Goal: Find specific page/section: Find specific page/section

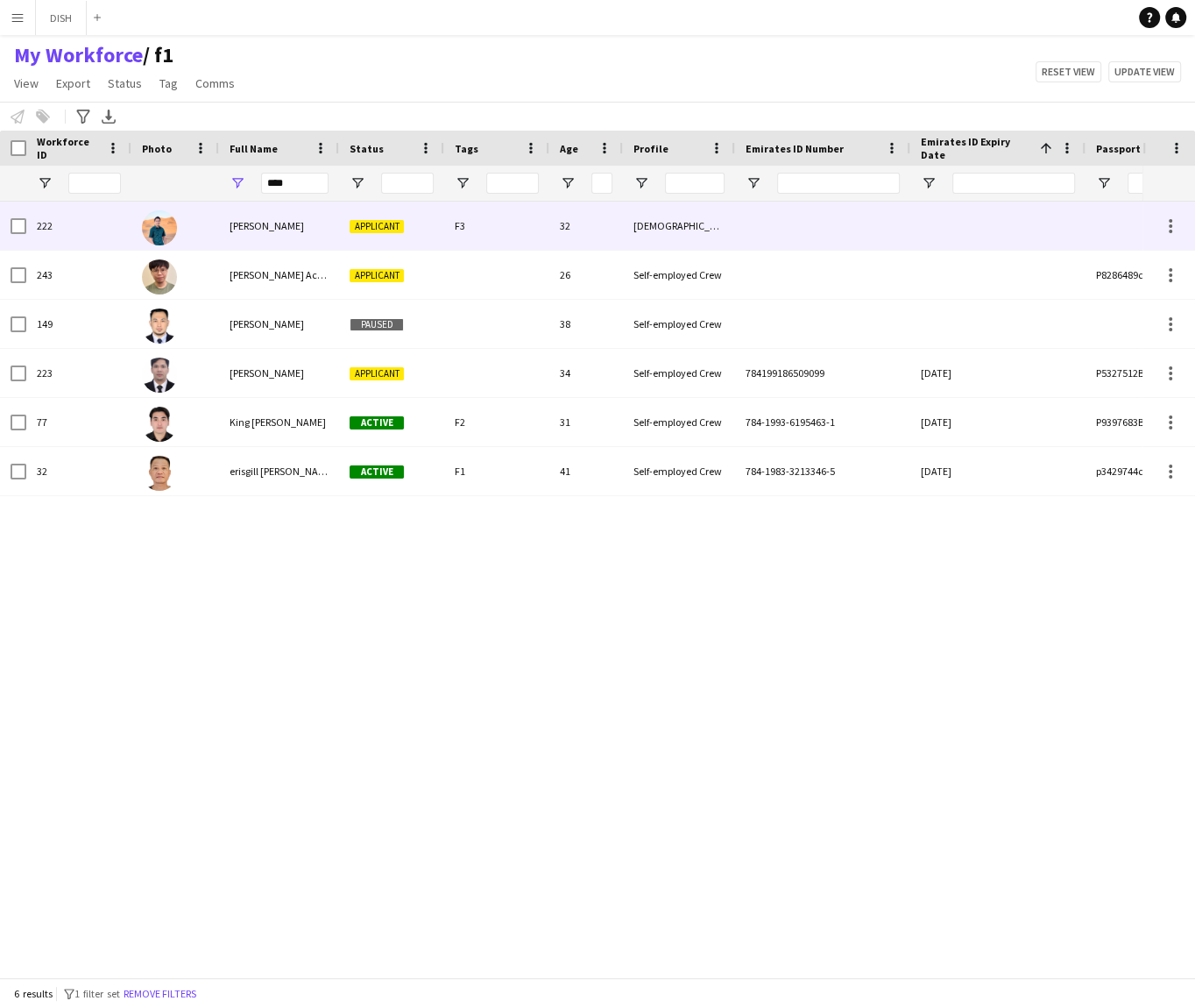
click at [319, 229] on div "[PERSON_NAME]" at bounding box center [279, 225] width 120 height 48
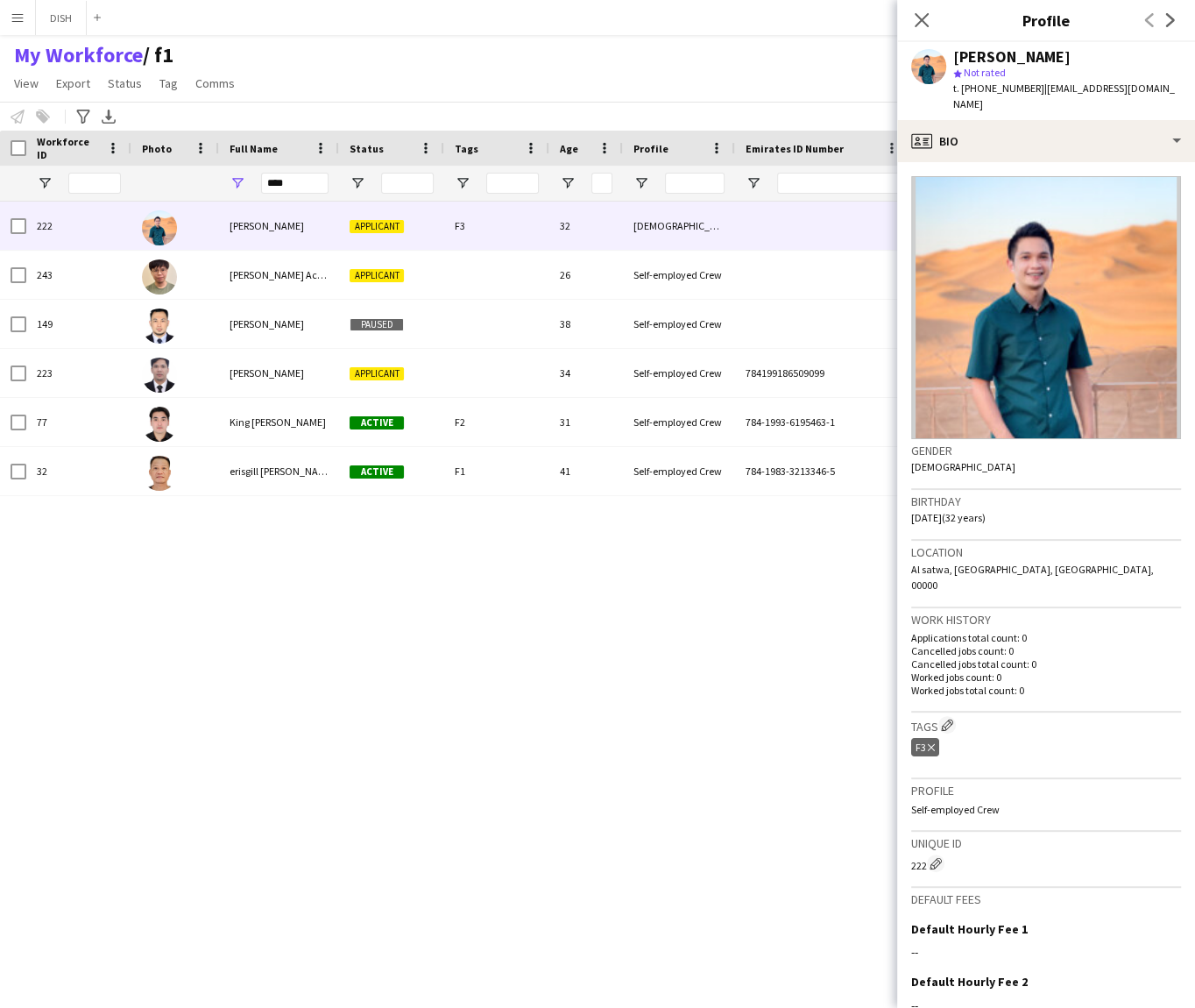
click at [256, 635] on div "243 [PERSON_NAME] Ace [PERSON_NAME] Applicant 26 Self-employed Crew P8286489c […" at bounding box center [571, 580] width 1143 height 759
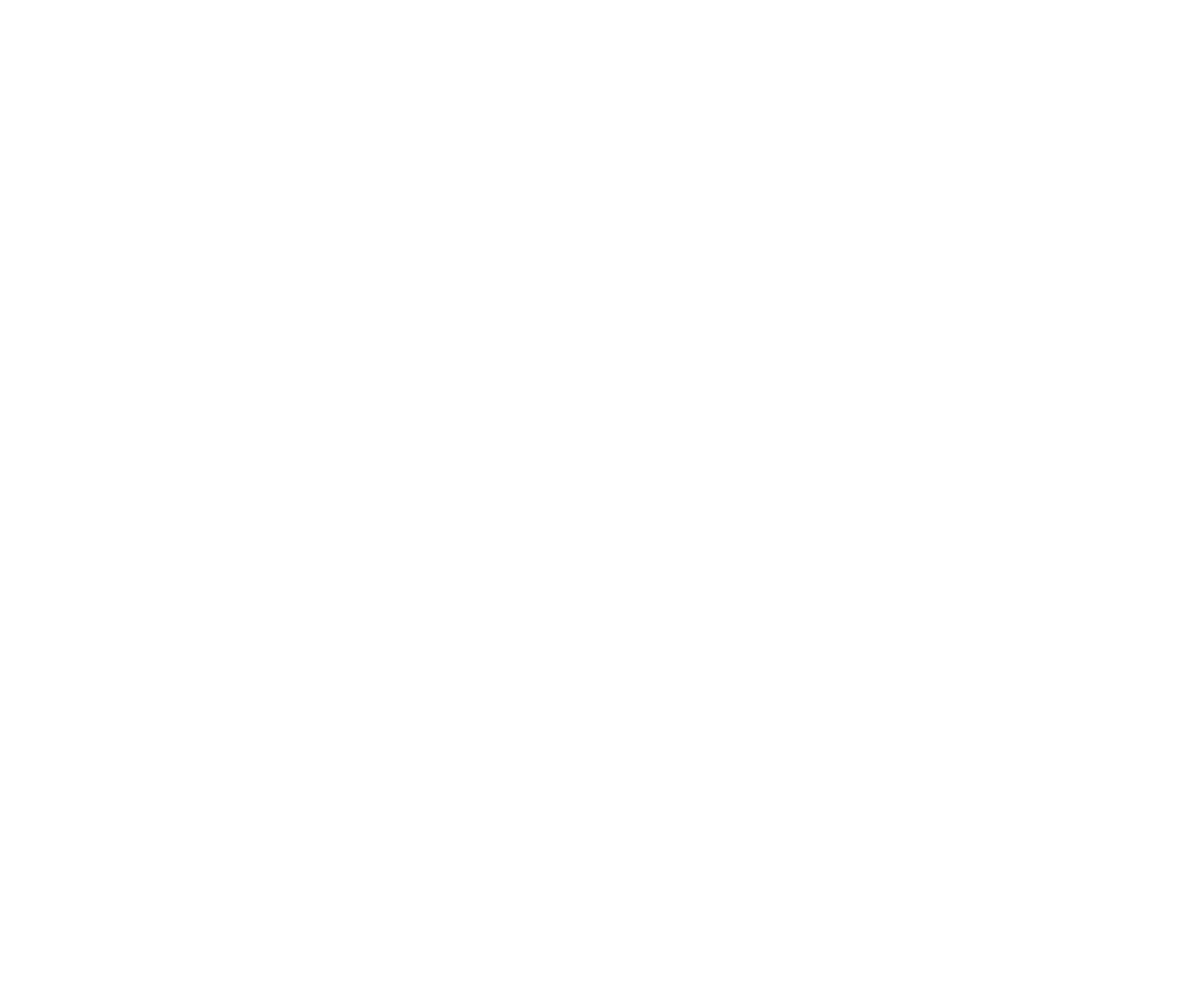
click at [443, 672] on div at bounding box center [597, 504] width 1195 height 1008
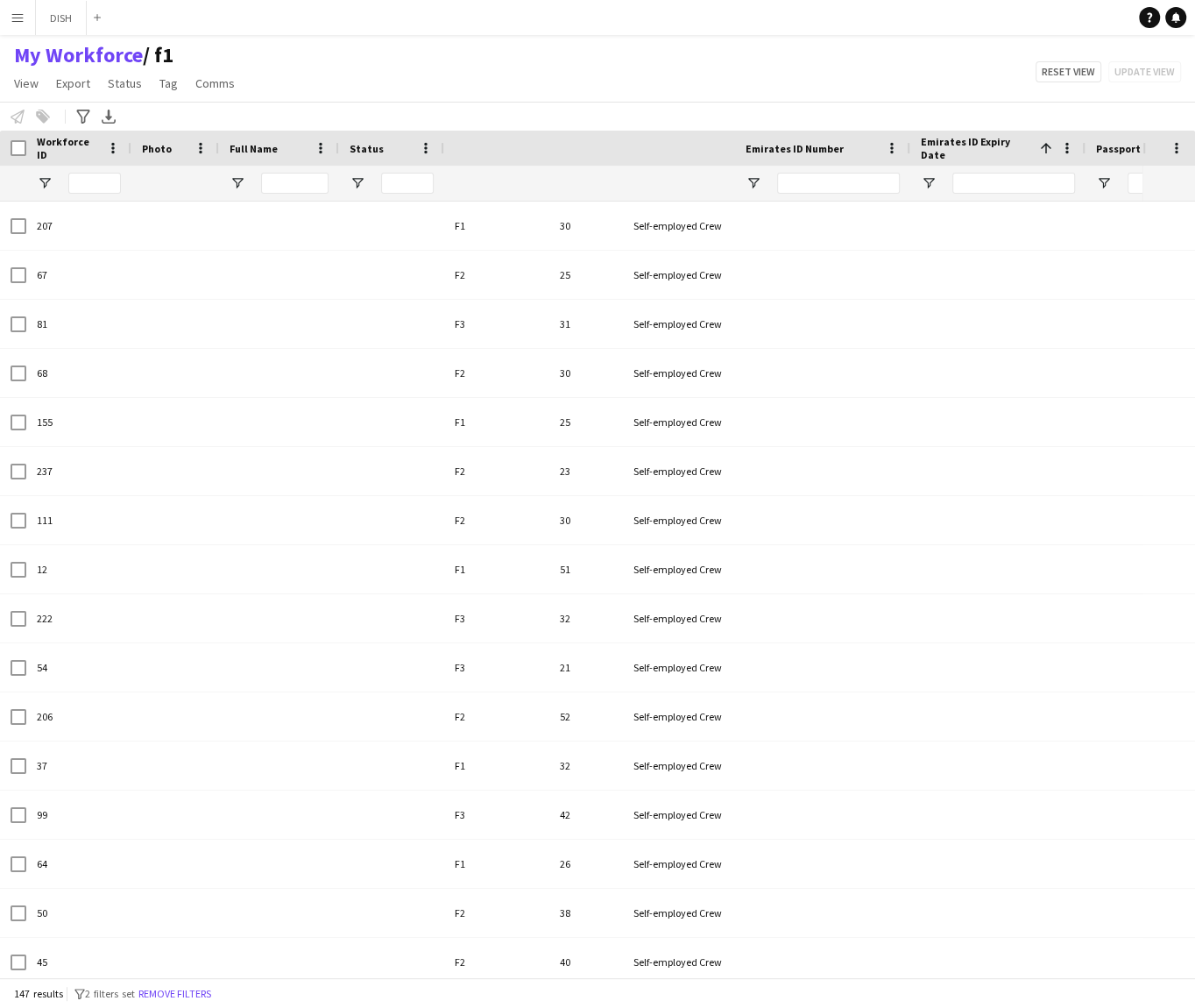
type input "**********"
